Goal: Information Seeking & Learning: Learn about a topic

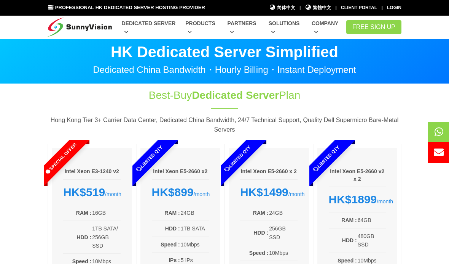
click at [203, 44] on p "HK Dedicated Server Simplified" at bounding box center [225, 51] width 354 height 15
click at [318, 7] on span "繁體中文" at bounding box center [318, 7] width 26 height 7
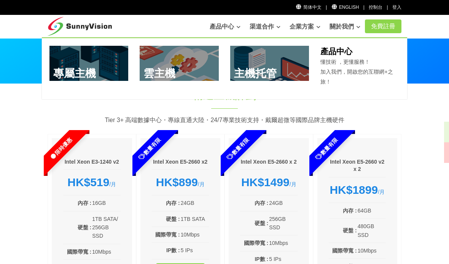
click at [63, 69] on link at bounding box center [89, 63] width 79 height 35
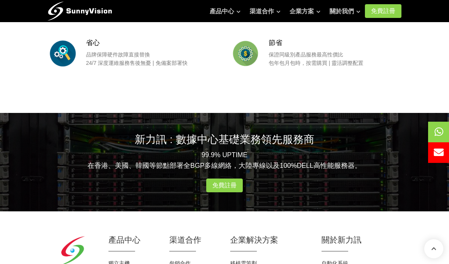
scroll to position [948, 0]
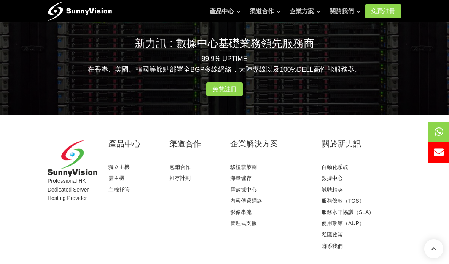
scroll to position [1043, 0]
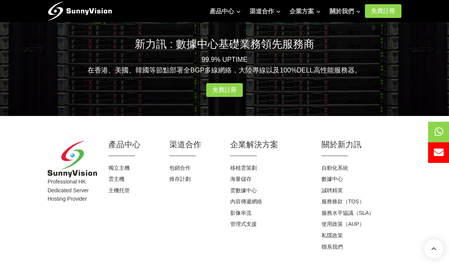
click at [255, 164] on link "移植雲策劃" at bounding box center [243, 167] width 27 height 6
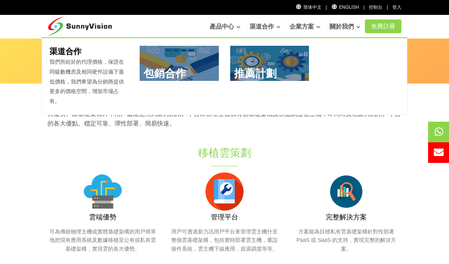
click at [198, 58] on link at bounding box center [179, 63] width 79 height 35
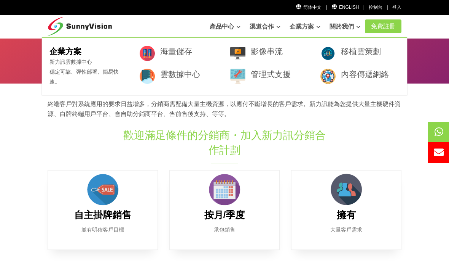
click at [312, 26] on link "企業方案" at bounding box center [305, 26] width 31 height 15
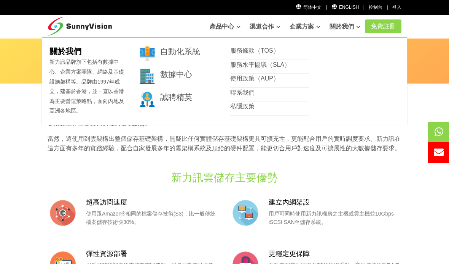
click at [179, 53] on link "自動化系統" at bounding box center [180, 51] width 40 height 9
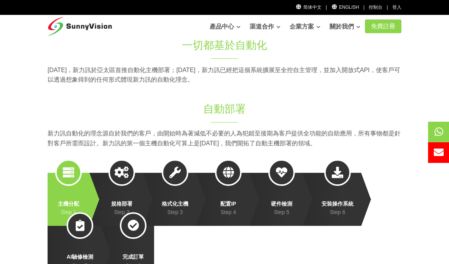
scroll to position [61, 0]
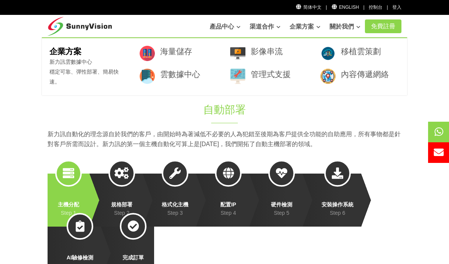
click at [188, 77] on link "雲數據中心" at bounding box center [180, 74] width 40 height 9
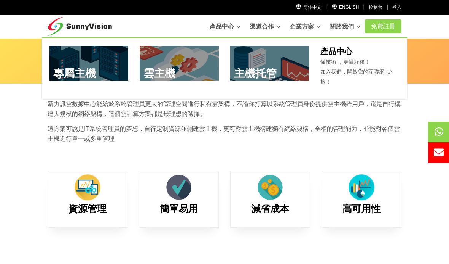
click at [244, 70] on link at bounding box center [269, 63] width 79 height 35
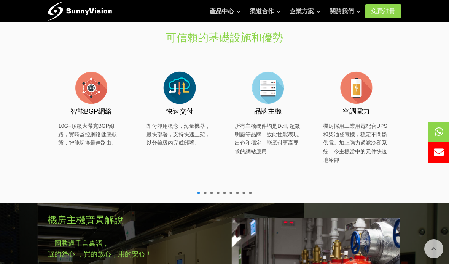
scroll to position [211, 0]
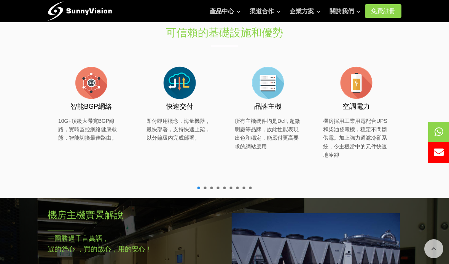
click at [280, 142] on p "所有主機硬件均是Dell, 超微明廠等品牌，故此性能表現出色和穩定，能應付更高要求的網站應用" at bounding box center [268, 134] width 66 height 34
click at [251, 133] on p "所有主機硬件均是Dell, 超微明廠等品牌，故此性能表現出色和穩定，能應付更高要求的網站應用" at bounding box center [268, 134] width 66 height 34
click at [256, 135] on p "所有主機硬件均是Dell, 超微明廠等品牌，故此性能表現出色和穩定，能應付更高要求的網站應用" at bounding box center [268, 134] width 66 height 34
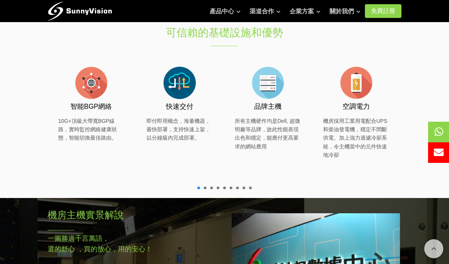
click at [267, 111] on div "品牌主機 所有主機硬件均是Dell, 超微明廠等品牌，故此性能表現出色和穩定，能應付更高要求的網站應用" at bounding box center [268, 107] width 66 height 87
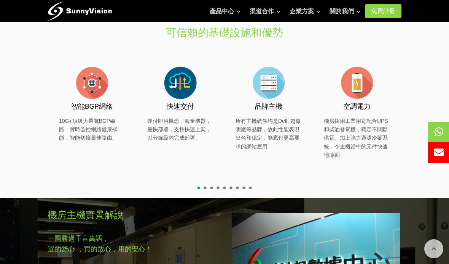
click at [256, 106] on h3 "品牌主機" at bounding box center [269, 107] width 66 height 10
click at [199, 96] on img at bounding box center [180, 83] width 38 height 38
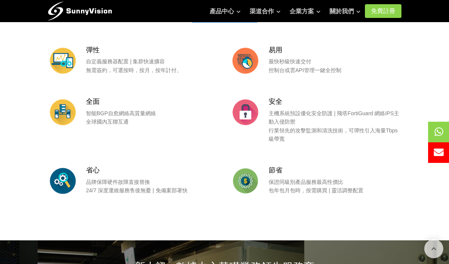
scroll to position [577, 0]
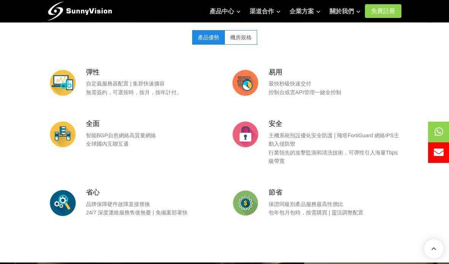
click at [231, 34] on link "機房規格" at bounding box center [241, 37] width 33 height 14
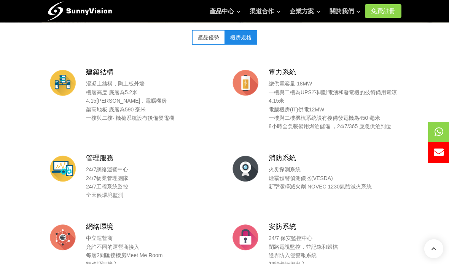
click at [202, 37] on link "產品優勢" at bounding box center [208, 37] width 33 height 14
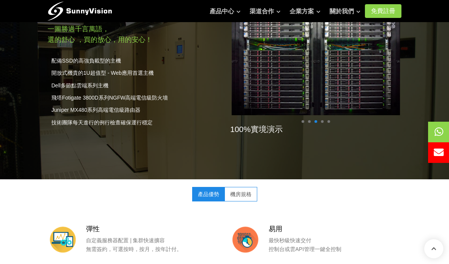
scroll to position [386, 0]
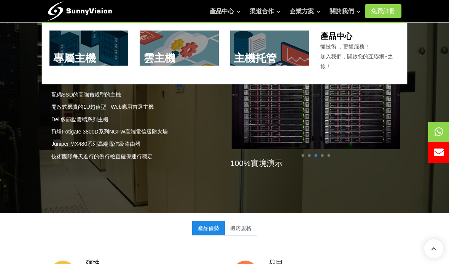
click at [89, 59] on link at bounding box center [89, 47] width 79 height 35
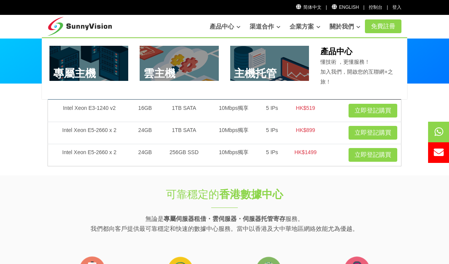
click at [200, 72] on link at bounding box center [179, 63] width 79 height 35
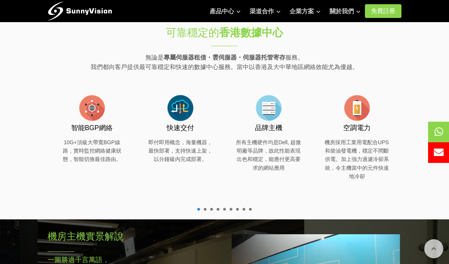
scroll to position [301, 0]
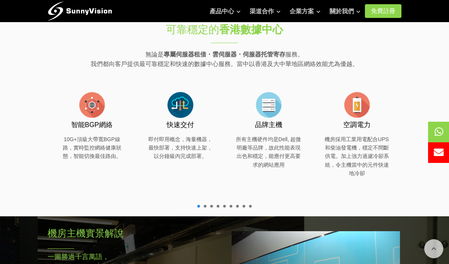
click at [244, 207] on span at bounding box center [244, 205] width 3 height 3
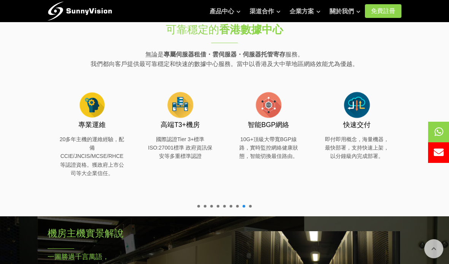
click at [208, 216] on div "可靠穩定的 香港數據中心 無論是 專屬伺服器租借・雲伺服器・伺服器托管寄存 服務。 我們都向客戶提供最可靠穩定和快速的數據中心服務。當中以香港及大中華地區網絡…" at bounding box center [225, 113] width 366 height 205
click at [211, 207] on span at bounding box center [212, 205] width 3 height 3
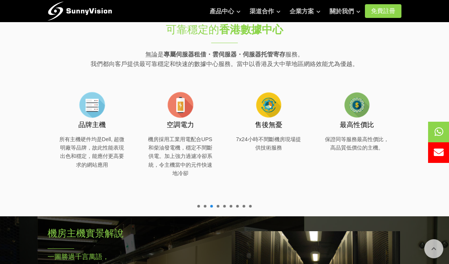
click at [214, 216] on div "可靠穩定的 香港數據中心 無論是 專屬伺服器租借・雲伺服器・伺服器托管寄存 服務。 我們都向客戶提供最可靠穩定和快速的數據中心服務。當中以香港及大中華地區網絡…" at bounding box center [225, 113] width 366 height 205
click at [218, 207] on span at bounding box center [218, 205] width 3 height 3
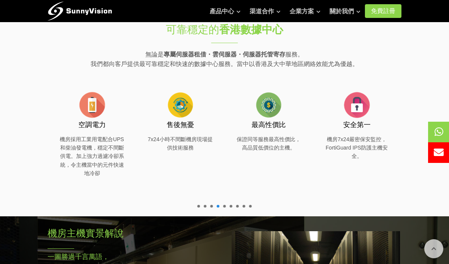
click at [218, 207] on span at bounding box center [218, 205] width 3 height 3
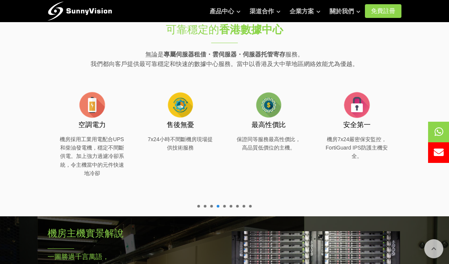
click at [230, 207] on span at bounding box center [231, 205] width 3 height 3
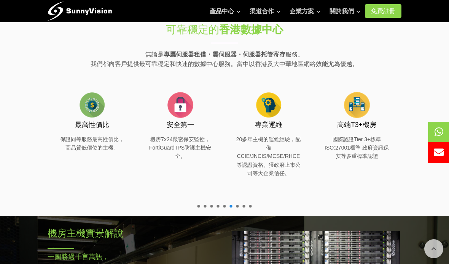
click at [225, 204] on div "專業運維 20多年主機的運維經驗，配備CCIE/JNCIS/MCSE/RHCE等認證資格。獲政府上市公司等大企業信任。" at bounding box center [268, 141] width 89 height 126
click at [236, 207] on span at bounding box center [237, 205] width 3 height 3
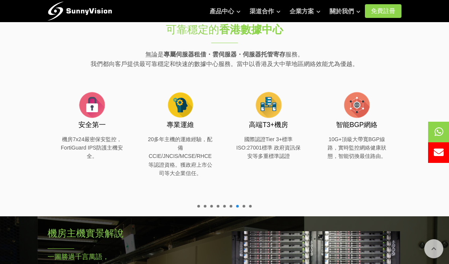
click at [239, 207] on li at bounding box center [237, 205] width 3 height 3
click at [239, 204] on div "安全第一 機房7x24嚴密保安監控，FortiGuard IPS防護主機安全。 專業運維 20多年主機的運維經驗，配備CCIE/JNCIS/MCSE/RHCE…" at bounding box center [269, 141] width 2032 height 126
click at [244, 207] on span at bounding box center [244, 205] width 3 height 3
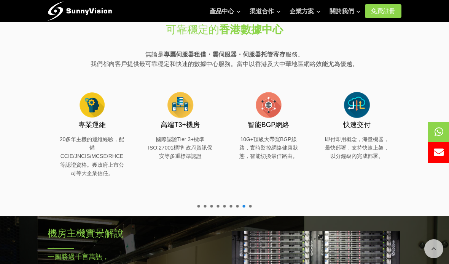
click at [245, 207] on span at bounding box center [244, 205] width 3 height 3
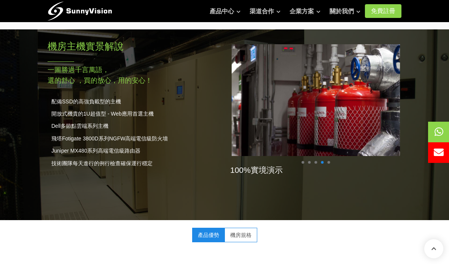
scroll to position [488, 0]
